Goal: Task Accomplishment & Management: Complete application form

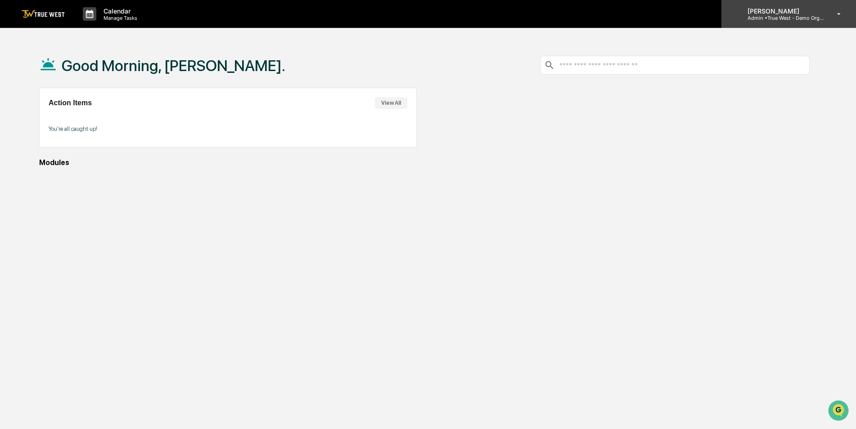
click at [789, 20] on p "Admin • True West - Demo Organization" at bounding box center [782, 18] width 84 height 6
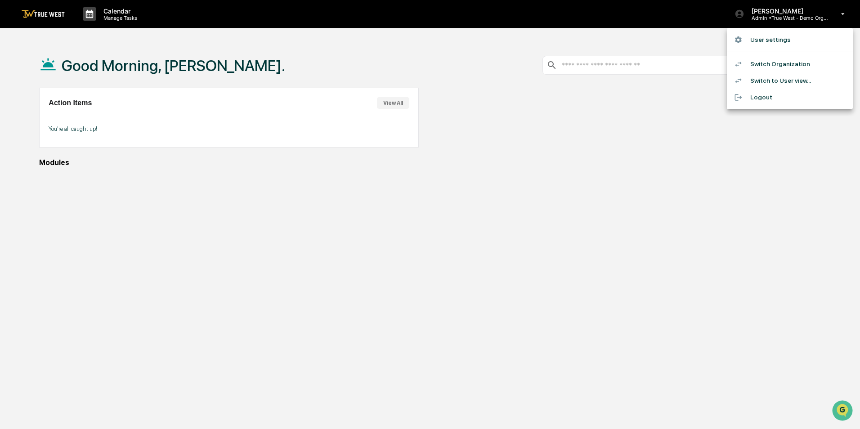
click at [807, 81] on li "Switch to User view..." at bounding box center [790, 80] width 126 height 17
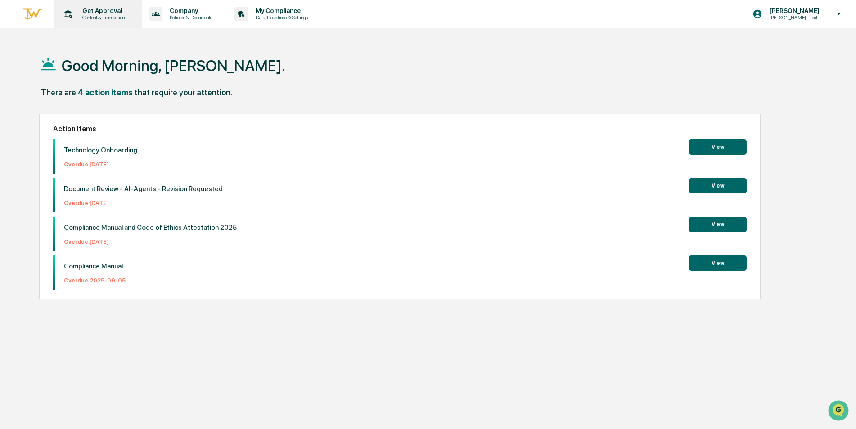
click at [99, 13] on p "Get Approval" at bounding box center [103, 10] width 56 height 7
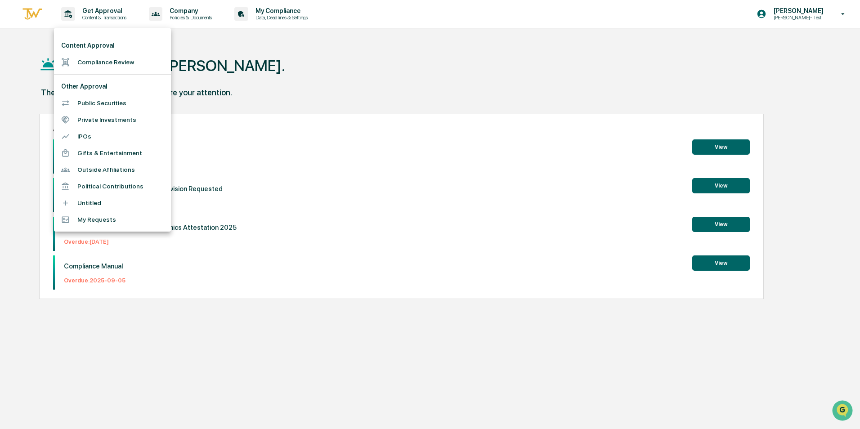
click at [108, 60] on li "Compliance Review" at bounding box center [112, 62] width 117 height 17
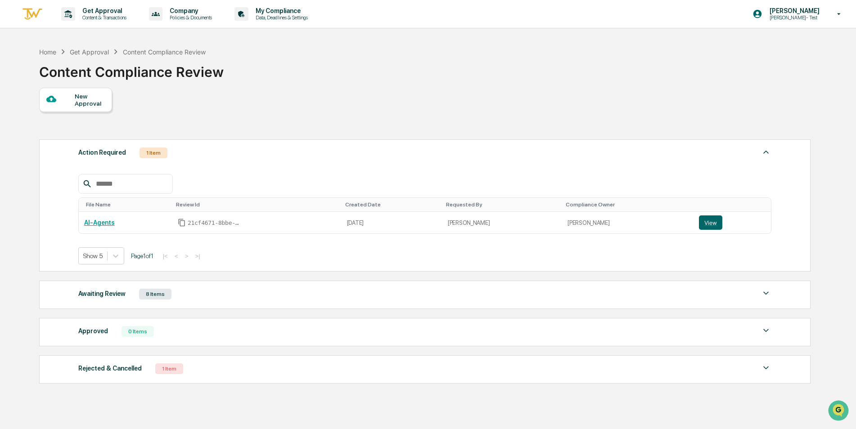
click at [87, 99] on div "New Approval" at bounding box center [90, 100] width 30 height 14
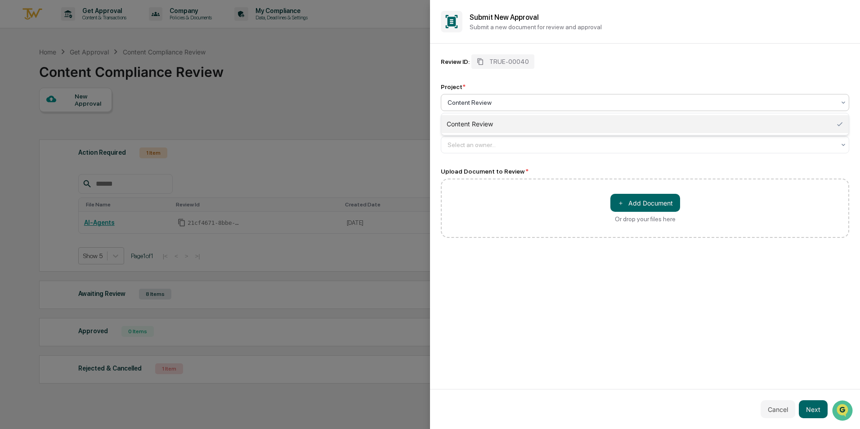
click at [488, 101] on div at bounding box center [642, 102] width 388 height 9
click at [484, 122] on div "Content Review" at bounding box center [645, 124] width 408 height 18
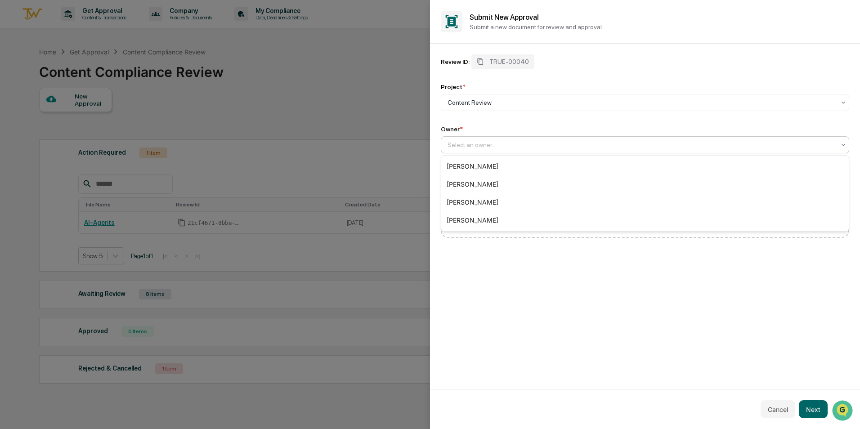
click at [490, 145] on div at bounding box center [642, 144] width 388 height 9
click at [490, 167] on div "[PERSON_NAME]" at bounding box center [645, 167] width 408 height 18
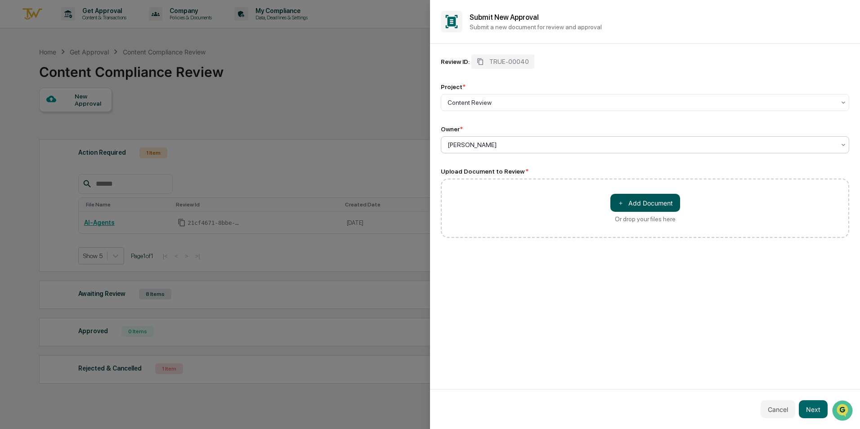
click at [659, 202] on button "＋ Add Document" at bounding box center [646, 203] width 70 height 18
click at [499, 103] on div at bounding box center [642, 102] width 388 height 9
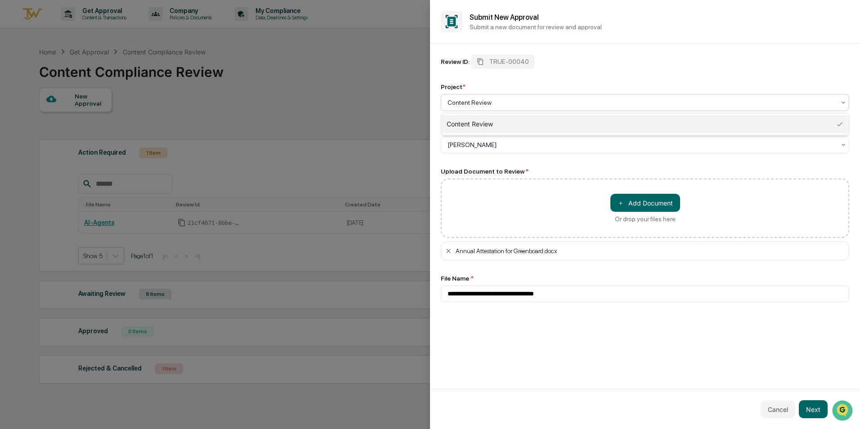
click at [499, 103] on div at bounding box center [642, 102] width 388 height 9
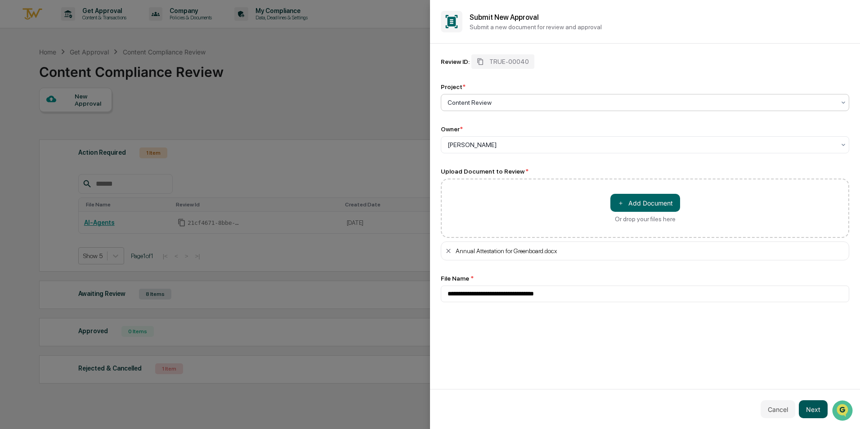
click at [818, 408] on button "Next" at bounding box center [813, 410] width 29 height 18
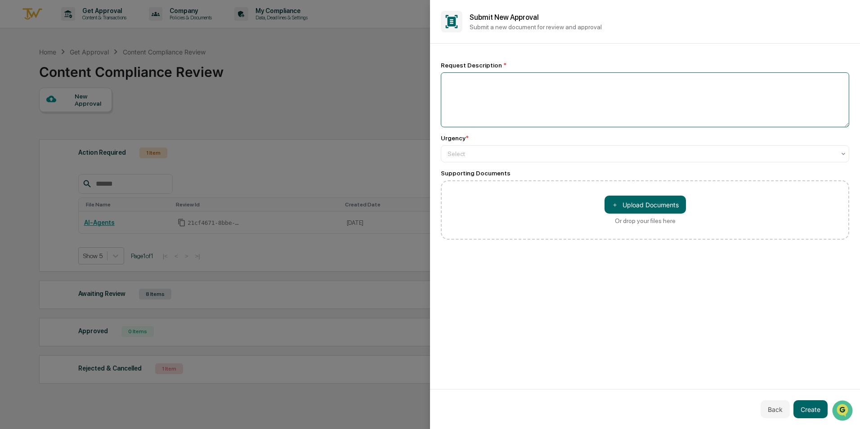
click at [517, 92] on textarea at bounding box center [645, 99] width 409 height 55
type textarea "****"
click at [495, 149] on div "Select" at bounding box center [641, 154] width 397 height 13
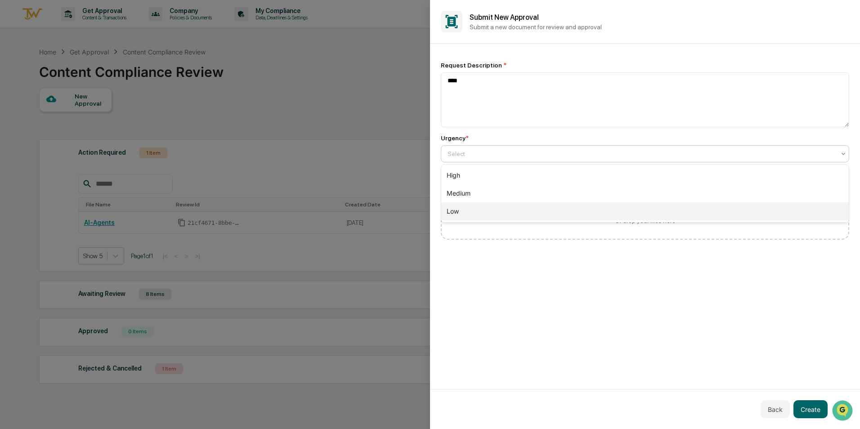
click at [474, 205] on div "Low" at bounding box center [645, 212] width 408 height 18
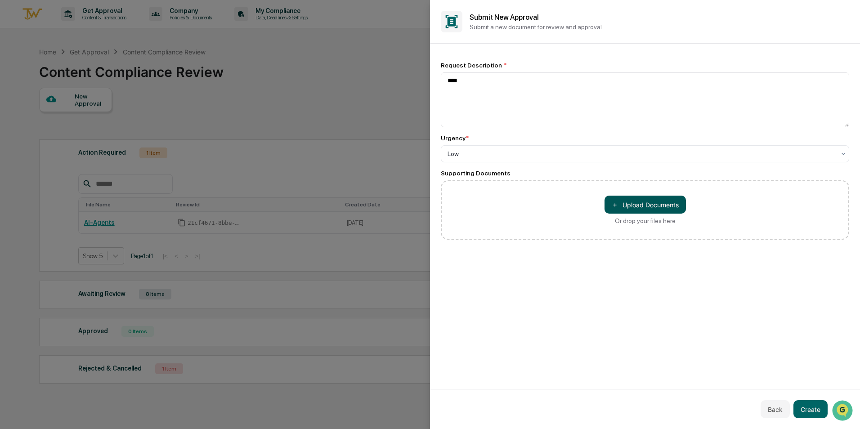
click at [651, 204] on button "＋ Upload Documents" at bounding box center [645, 205] width 81 height 18
click at [809, 411] on button "Create" at bounding box center [811, 410] width 34 height 18
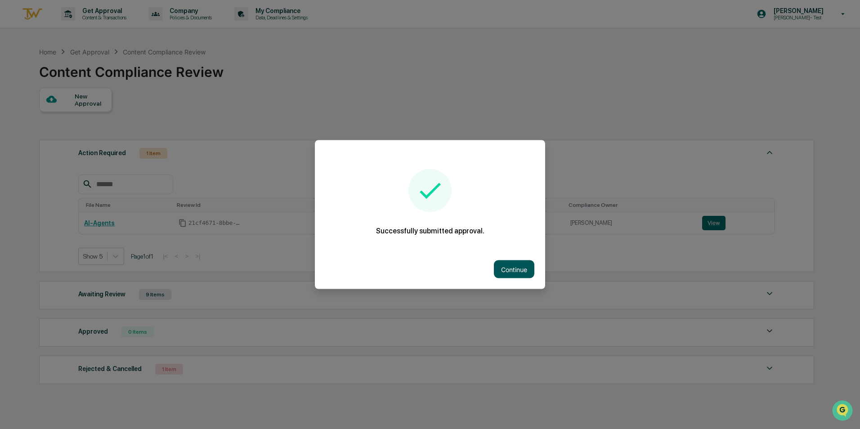
click at [506, 267] on button "Continue" at bounding box center [514, 270] width 41 height 18
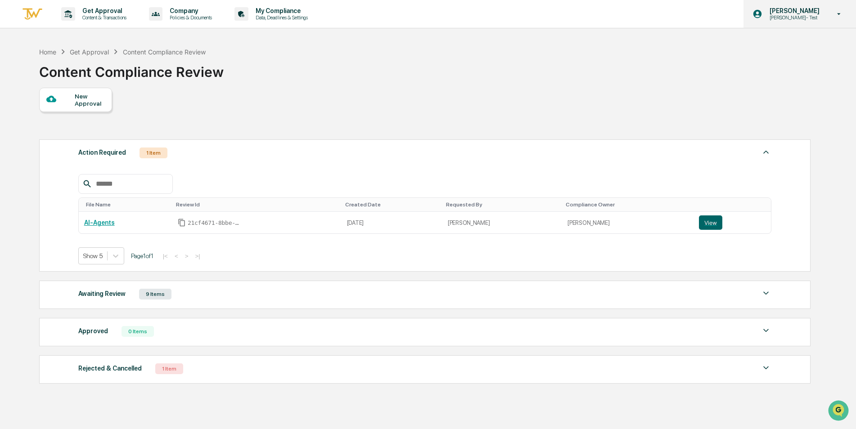
click at [789, 18] on p "[PERSON_NAME]- Test" at bounding box center [793, 17] width 62 height 6
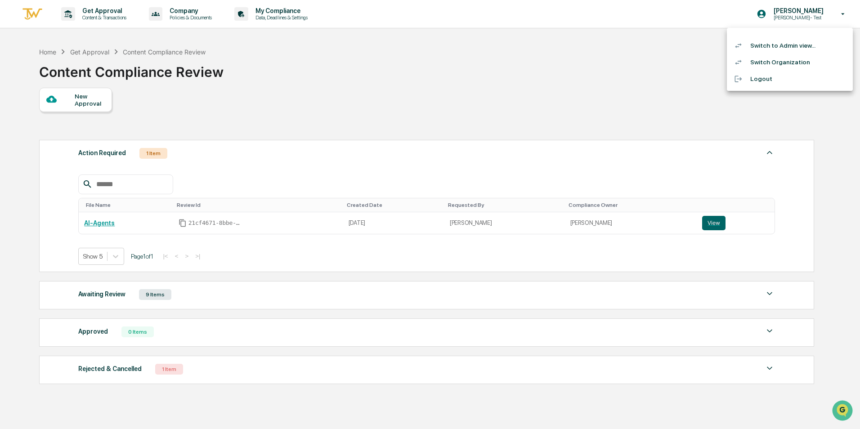
click at [502, 86] on div at bounding box center [430, 214] width 860 height 429
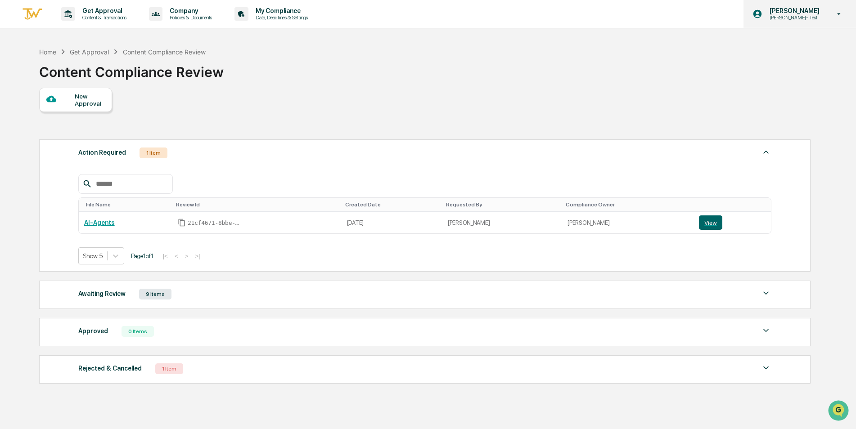
click at [811, 19] on p "[PERSON_NAME]- Test" at bounding box center [793, 17] width 62 height 6
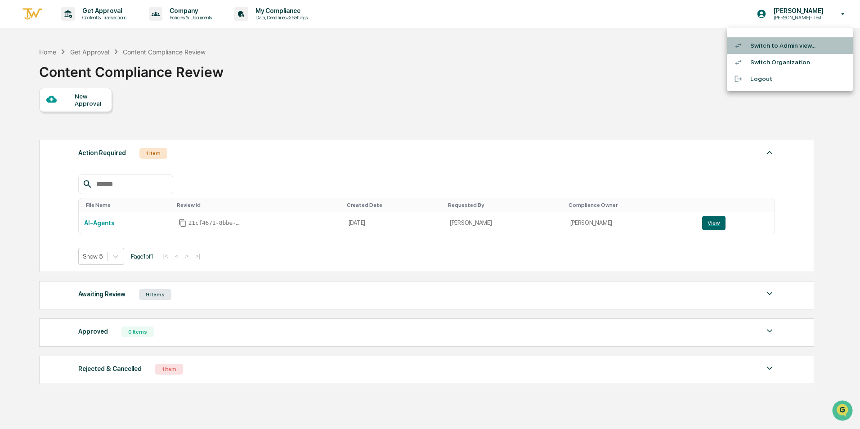
click at [808, 43] on li "Switch to Admin view..." at bounding box center [790, 45] width 126 height 17
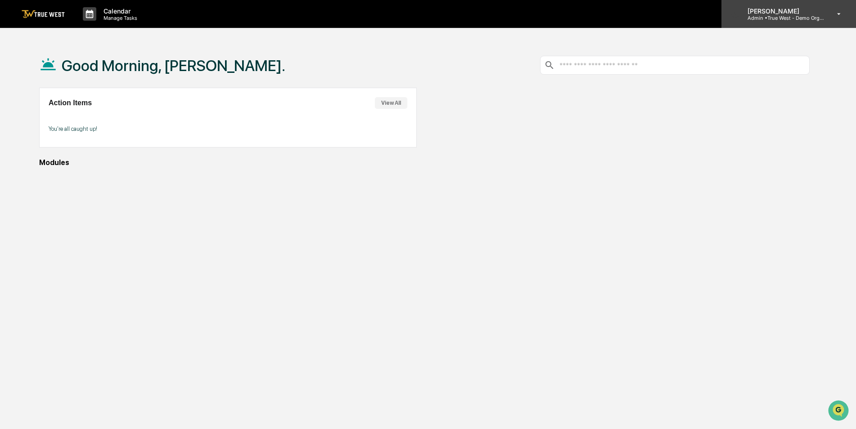
click at [794, 15] on p "Admin • True West - Demo Organization" at bounding box center [782, 18] width 84 height 6
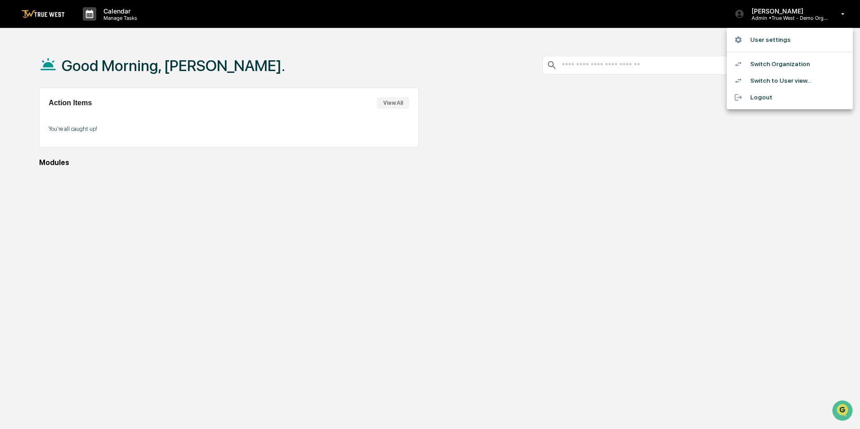
click at [787, 75] on li "Switch to User view..." at bounding box center [790, 80] width 126 height 17
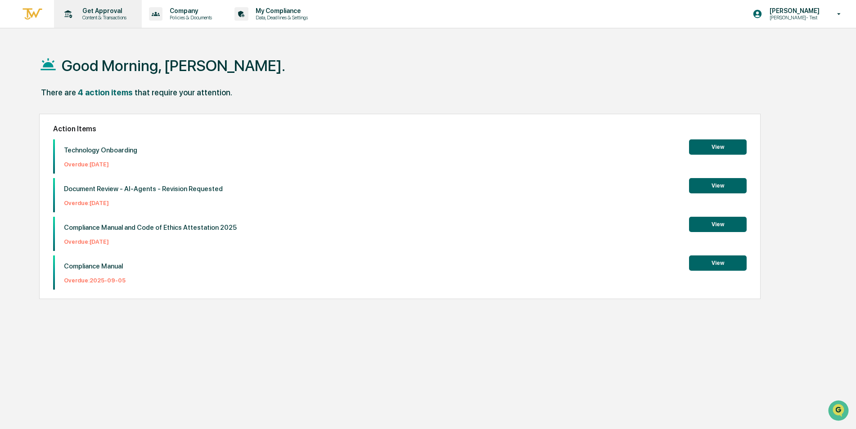
click at [97, 13] on p "Get Approval" at bounding box center [103, 10] width 56 height 7
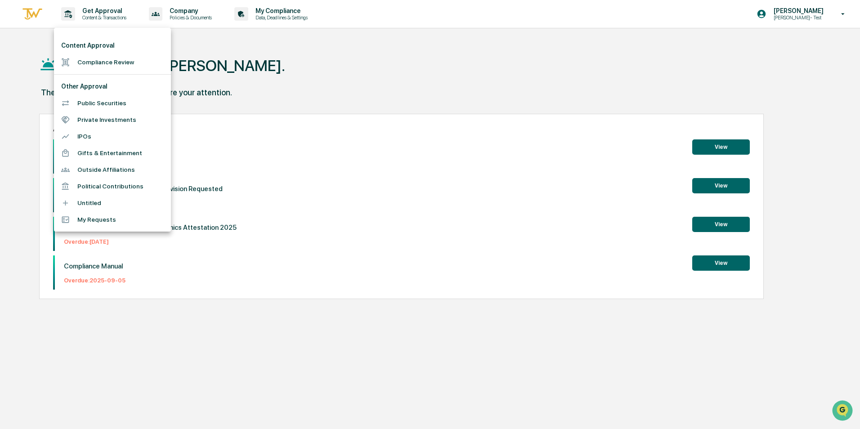
click at [122, 171] on li "Outside Affiliations" at bounding box center [112, 170] width 117 height 17
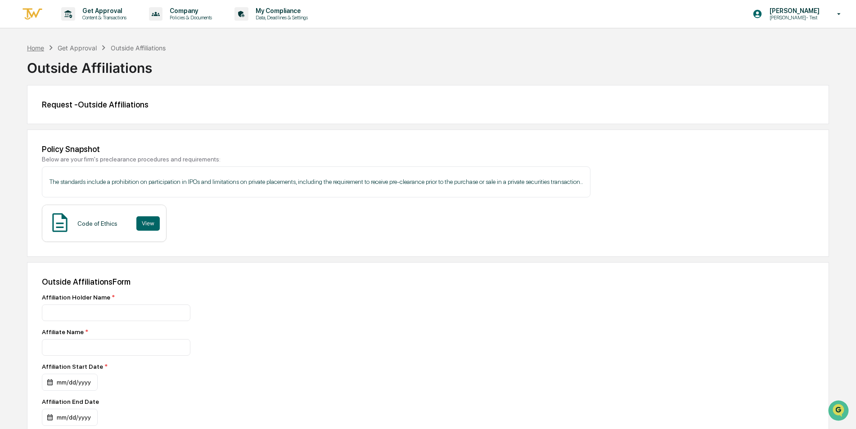
click at [36, 46] on div "Home" at bounding box center [35, 48] width 17 height 8
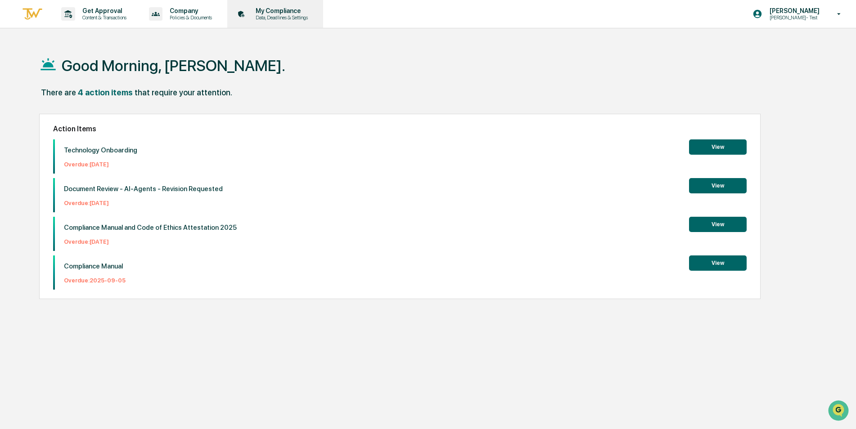
click at [307, 11] on p "My Compliance" at bounding box center [280, 10] width 64 height 7
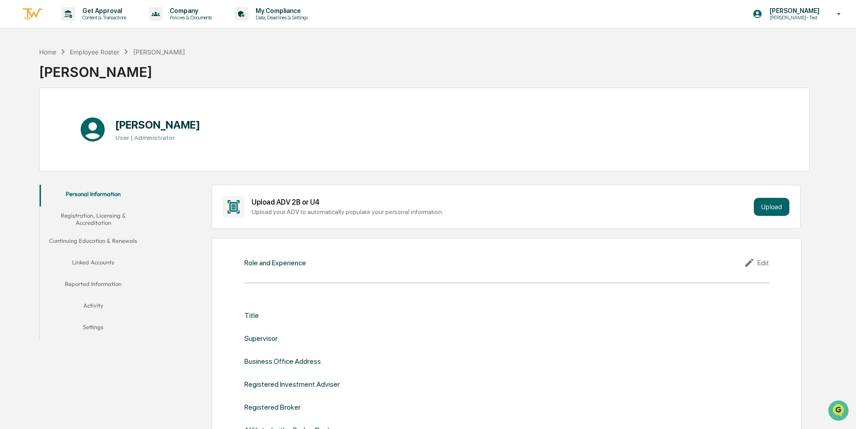
click at [101, 262] on button "Linked Accounts" at bounding box center [94, 264] width 108 height 22
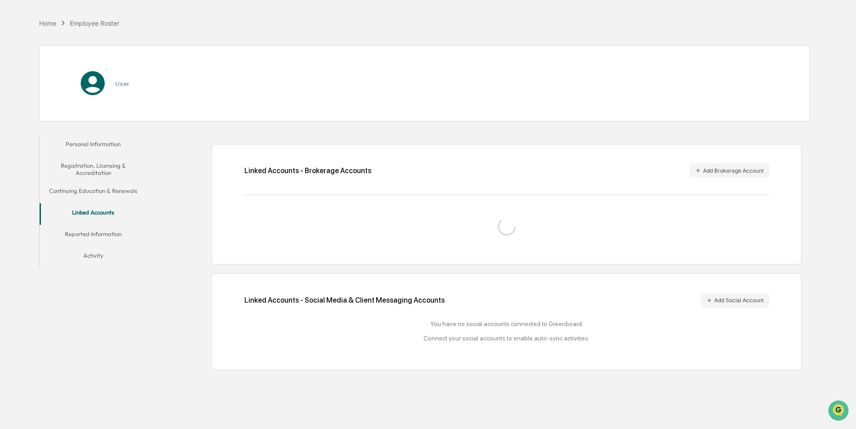
scroll to position [43, 0]
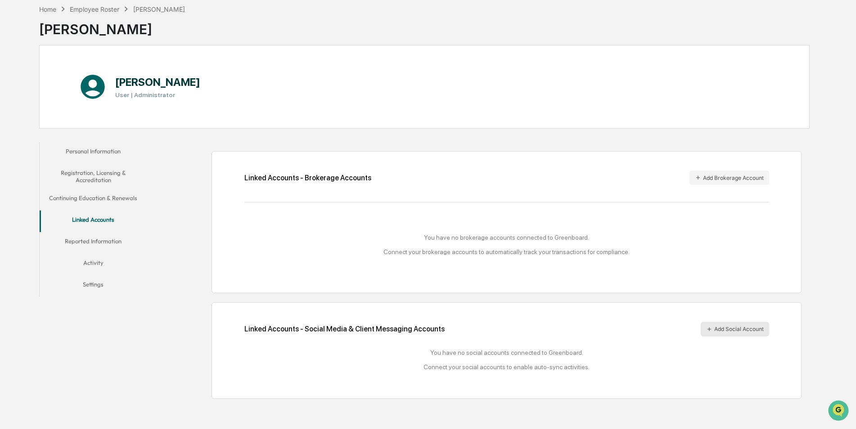
click at [722, 329] on button "Add Social Account" at bounding box center [735, 329] width 68 height 14
